Goal: Use online tool/utility: Utilize a website feature to perform a specific function

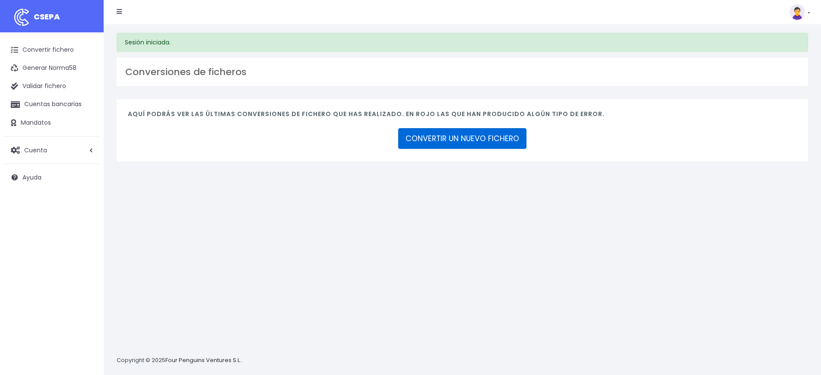
click at [445, 141] on link "CONVERTIR UN NUEVO FICHERO" at bounding box center [462, 138] width 128 height 21
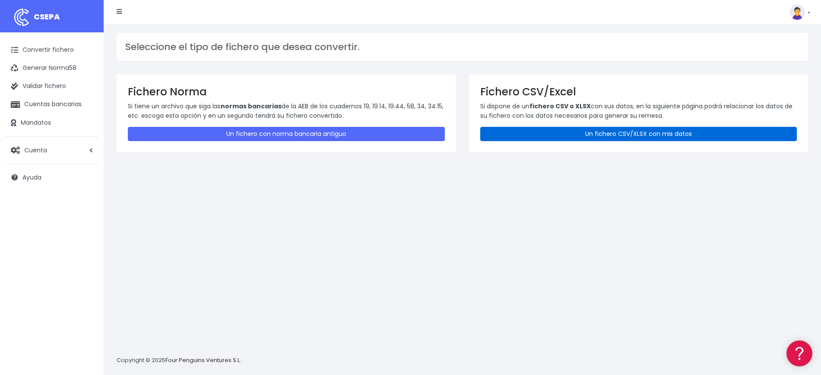
click at [628, 130] on link "Un fichero CSV/XLSX con mis datos" at bounding box center [638, 134] width 317 height 14
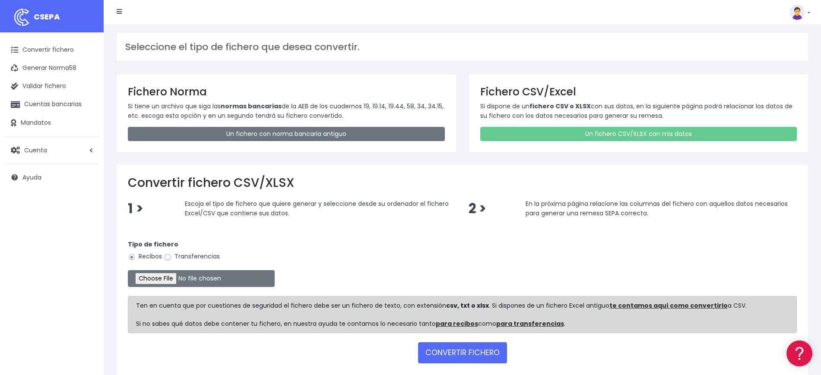
click at [169, 258] on input "Transferencias" at bounding box center [168, 258] width 8 height 8
radio input "true"
click at [169, 276] on input "file" at bounding box center [201, 278] width 147 height 17
type input "C:\fakepath\251002_PAGAMENTS REGISTRE PROPIETAT.xlsx"
click at [451, 355] on button "CONVERTIR FICHERO" at bounding box center [462, 353] width 89 height 21
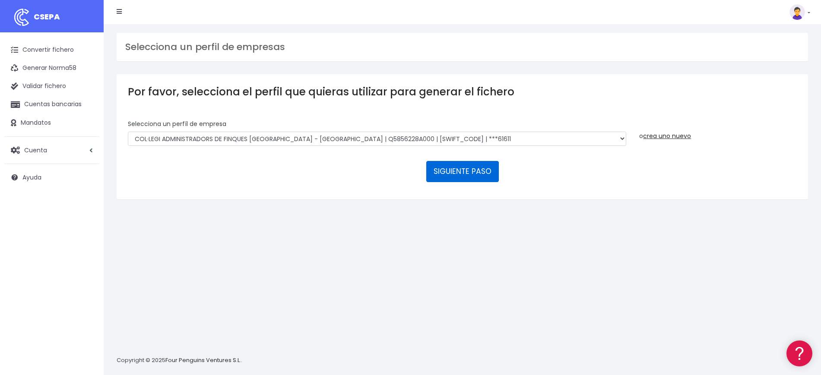
click at [466, 170] on button "SIGUIENTE PASO" at bounding box center [462, 171] width 73 height 21
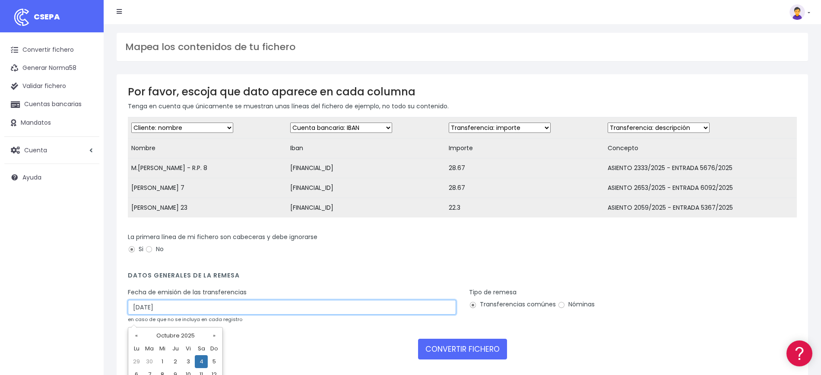
drag, startPoint x: 197, startPoint y: 316, endPoint x: 116, endPoint y: 313, distance: 81.3
click at [116, 314] on div "Por favor, escoja que dato aparece en cada columna Tenga en cuenta que únicamen…" at bounding box center [462, 225] width 705 height 303
type input "02/10/2025"
click at [346, 257] on div "La primera línea de mi fichero son cabeceras y debe ignorarse Si No" at bounding box center [462, 245] width 669 height 24
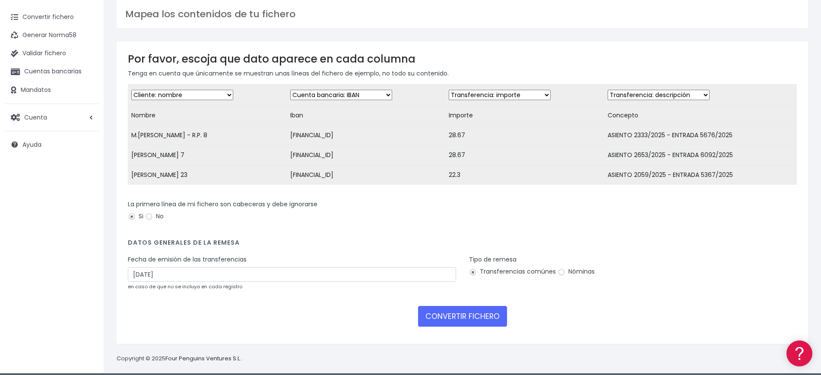
scroll to position [48, 0]
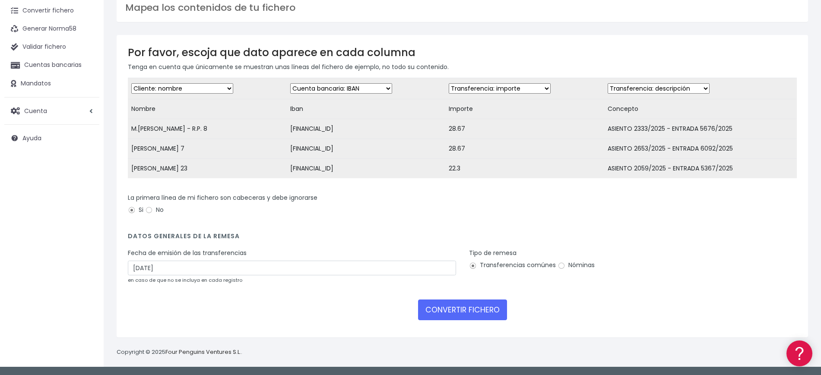
click at [452, 322] on form "Desechar campo Cliente: nombre Cliente: DNI Cliente: Email Cliente: referencia …" at bounding box center [462, 202] width 669 height 249
click at [461, 304] on button "CONVERTIR FICHERO" at bounding box center [462, 310] width 89 height 21
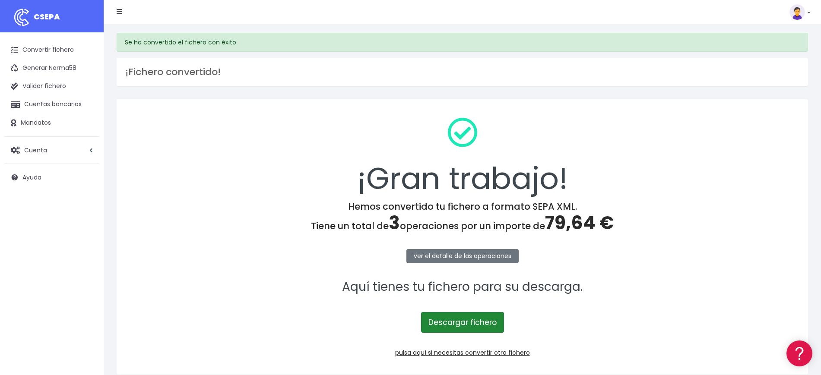
click at [455, 321] on link "Descargar fichero" at bounding box center [462, 322] width 83 height 21
click at [808, 11] on link at bounding box center [800, 12] width 21 height 16
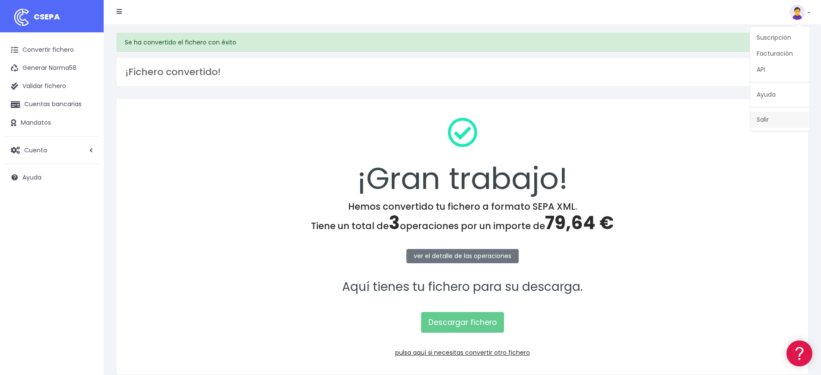
click at [775, 113] on link "Salir" at bounding box center [780, 120] width 60 height 16
